Goal: Information Seeking & Learning: Learn about a topic

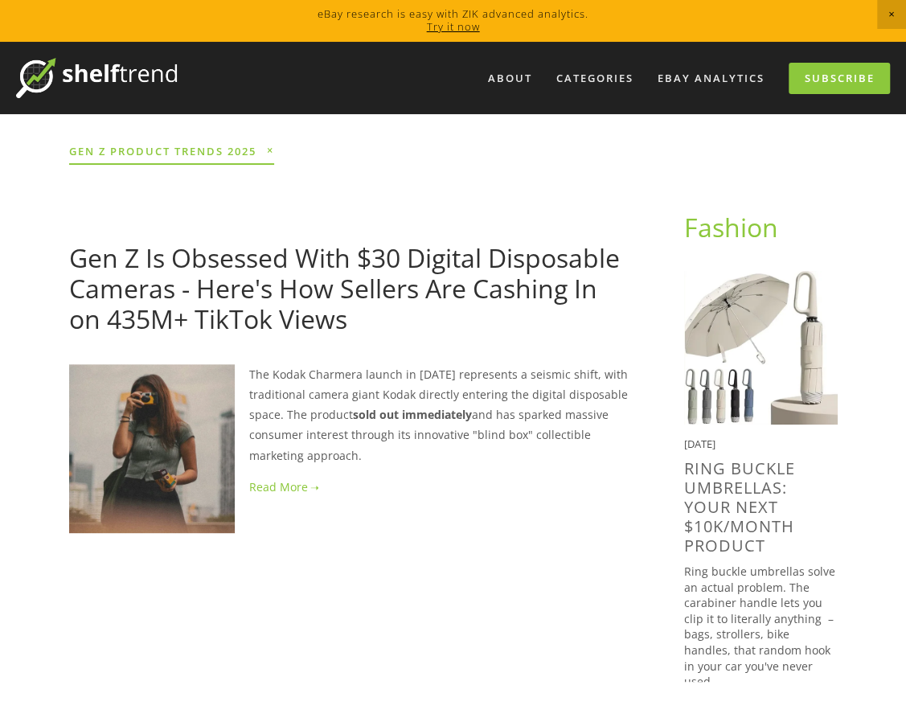
click at [289, 235] on link at bounding box center [351, 487] width 564 height 20
